Goal: Task Accomplishment & Management: Understand process/instructions

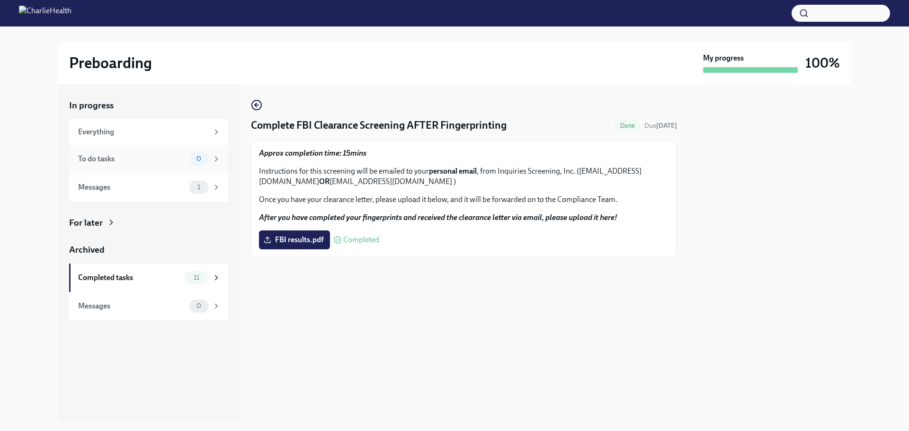
click at [152, 160] on div "To do tasks" at bounding box center [131, 159] width 107 height 10
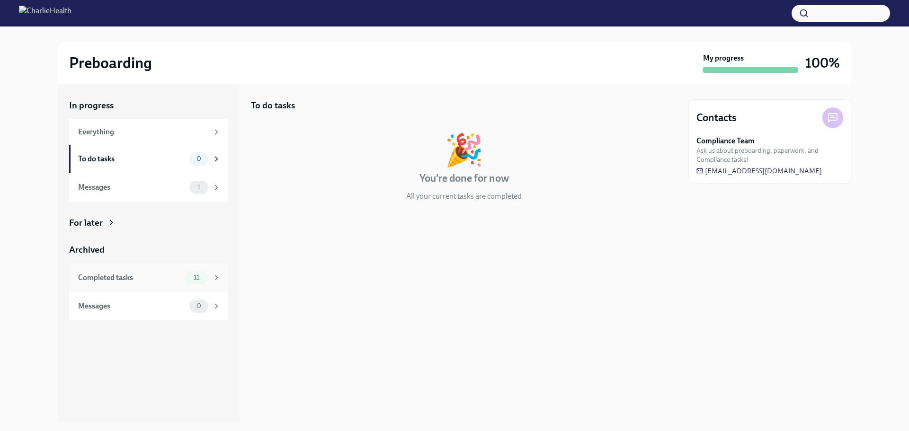
click at [155, 276] on div "Completed tasks" at bounding box center [129, 278] width 103 height 10
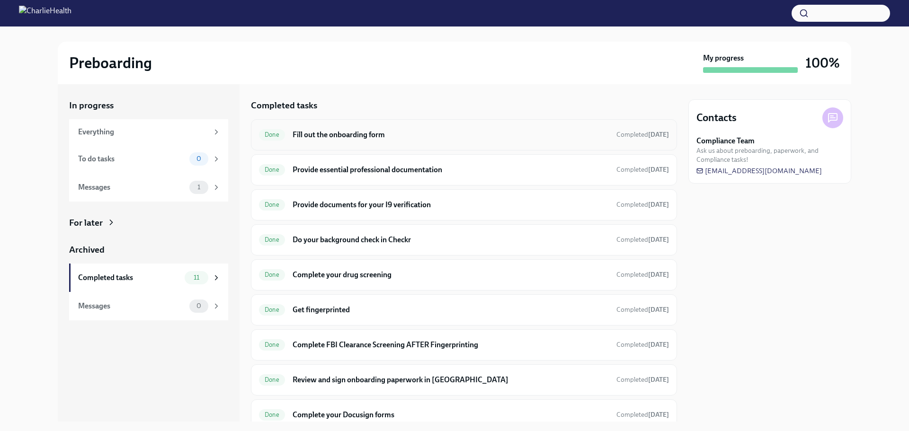
click at [375, 135] on h6 "Fill out the onboarding form" at bounding box center [451, 135] width 316 height 10
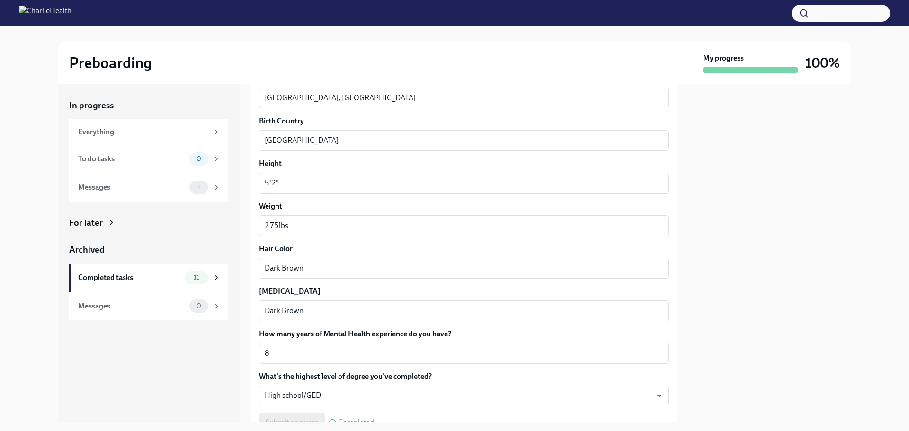
scroll to position [806, 0]
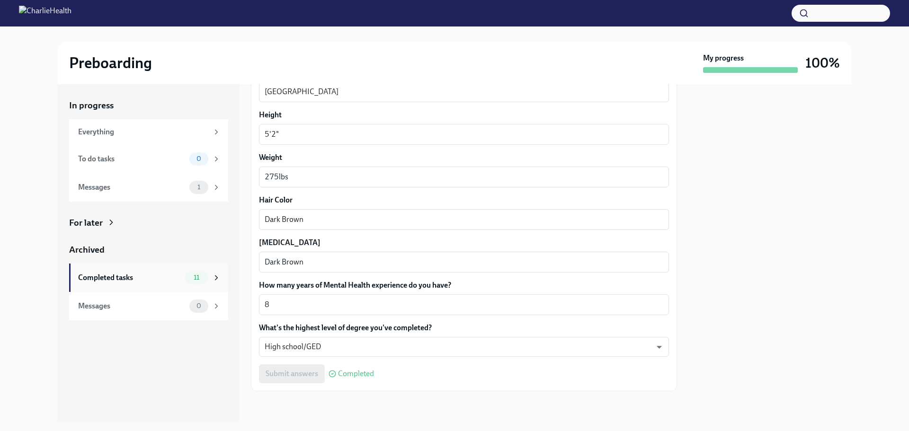
click at [144, 277] on div "Completed tasks" at bounding box center [129, 278] width 103 height 10
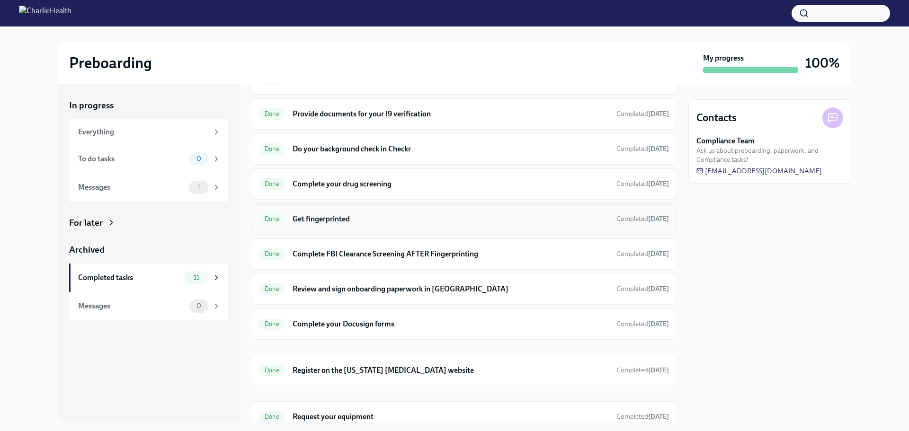
scroll to position [95, 0]
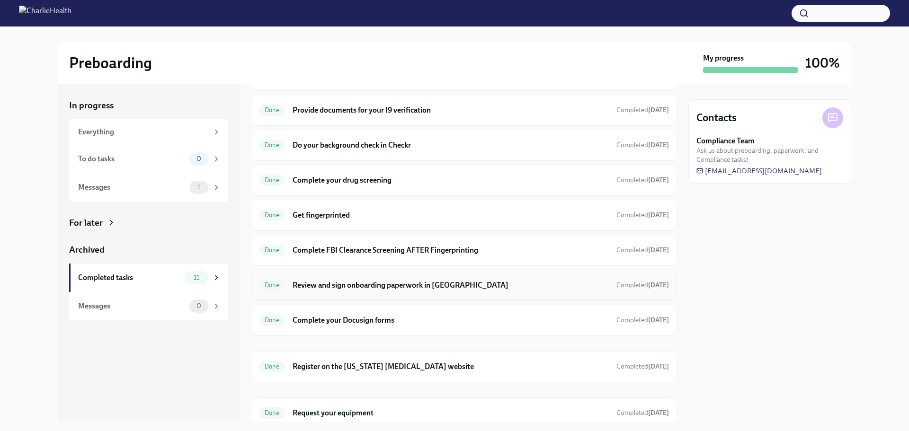
click at [442, 280] on h6 "Review and sign onboarding paperwork in [GEOGRAPHIC_DATA]" at bounding box center [451, 285] width 316 height 10
